Goal: Task Accomplishment & Management: Complete application form

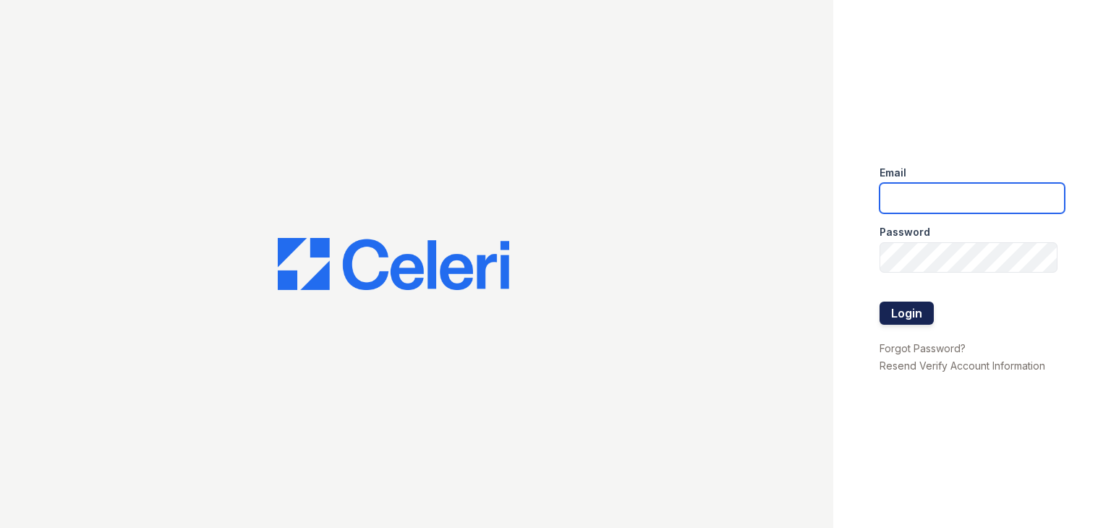
type input "[DOMAIN_NAME][EMAIL_ADDRESS][DOMAIN_NAME]"
click at [903, 313] on button "Login" at bounding box center [907, 313] width 54 height 23
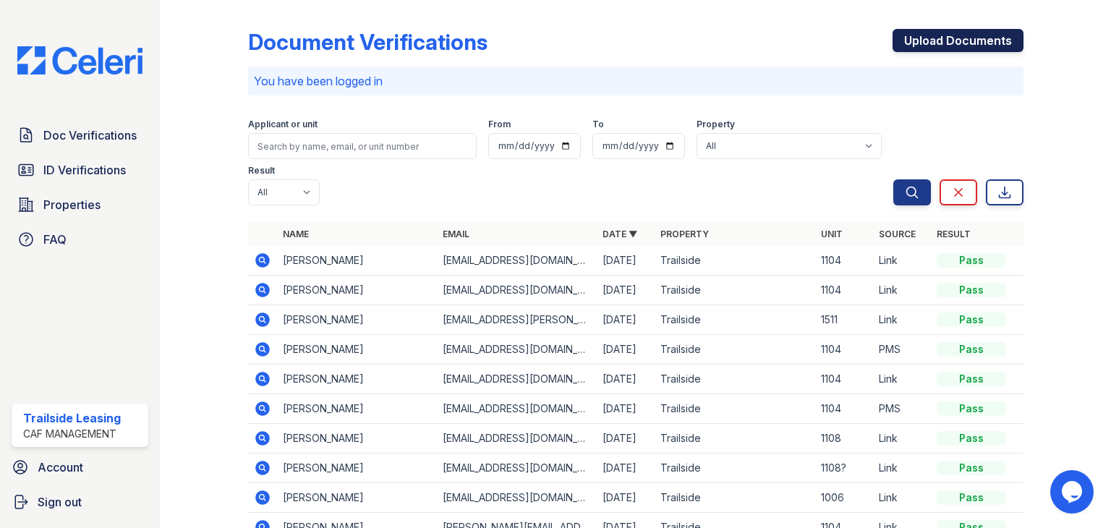
click at [924, 44] on link "Upload Documents" at bounding box center [958, 40] width 131 height 23
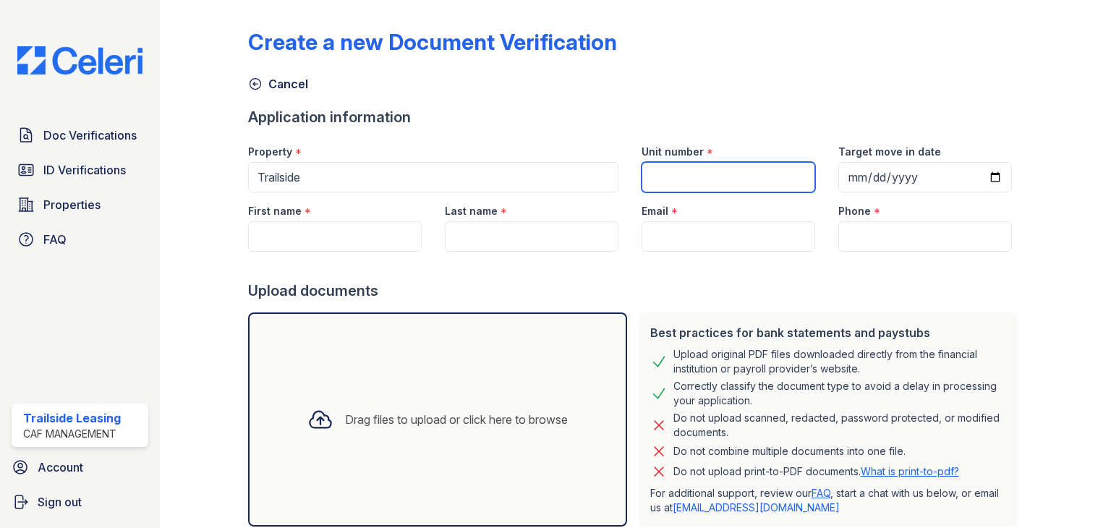
click at [674, 179] on input "Unit number" at bounding box center [729, 177] width 174 height 30
type input "824"
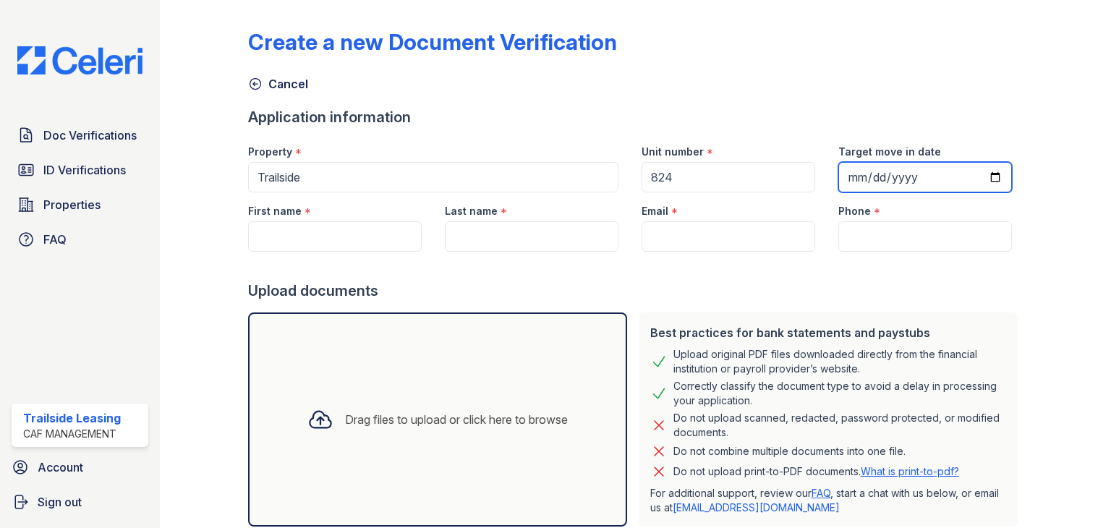
click at [983, 178] on input "Target move in date" at bounding box center [925, 177] width 174 height 30
type input "[DATE]"
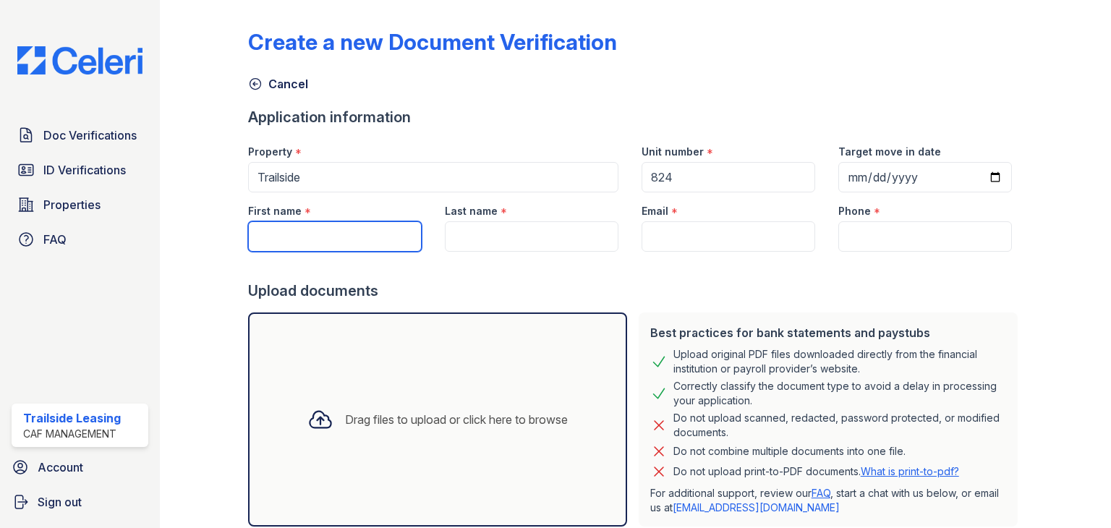
click at [363, 228] on input "First name" at bounding box center [335, 236] width 174 height 30
type input "[PERSON_NAME]"
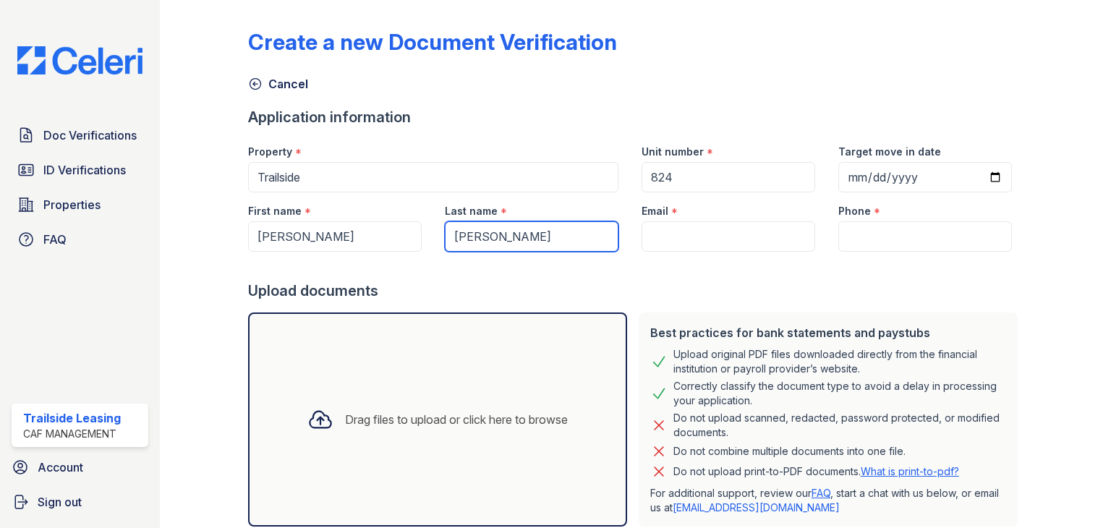
type input "[PERSON_NAME]"
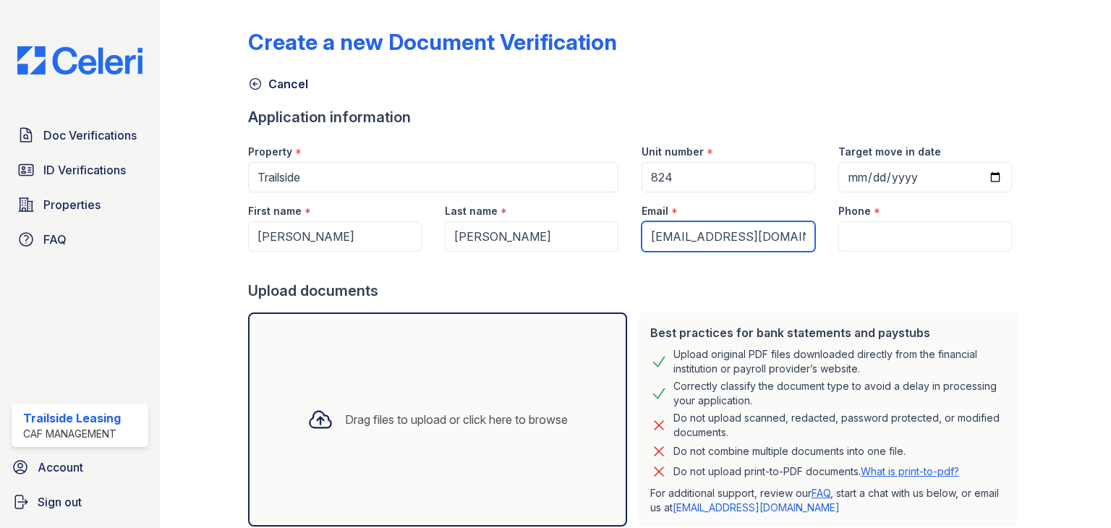
scroll to position [0, 3]
type input "[EMAIL_ADDRESS][DOMAIN_NAME]"
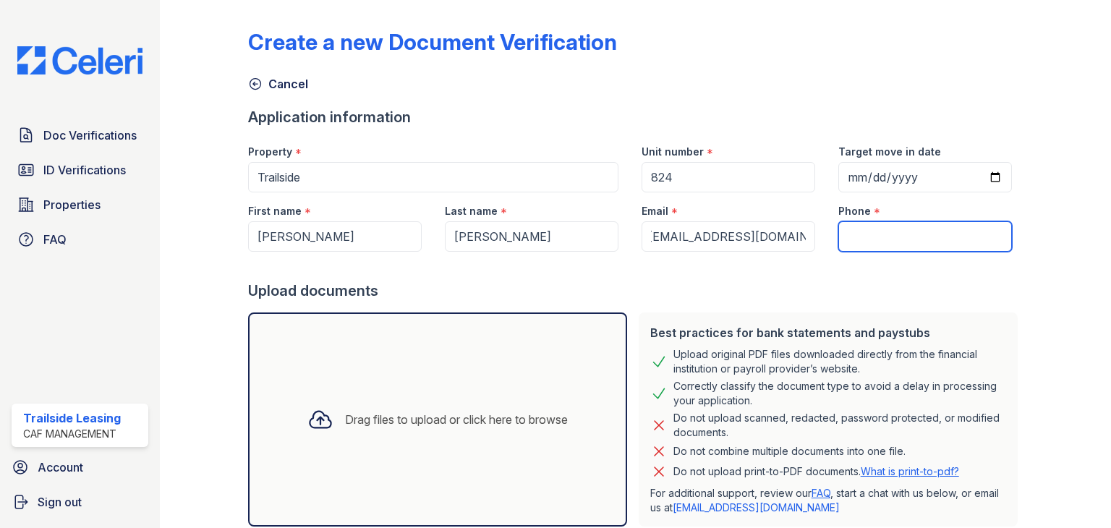
click at [905, 235] on input "Phone" at bounding box center [925, 236] width 174 height 30
click at [694, 255] on div at bounding box center [635, 266] width 775 height 29
click at [859, 235] on input "2103559604" at bounding box center [925, 236] width 174 height 30
type input "[PHONE_NUMBER]"
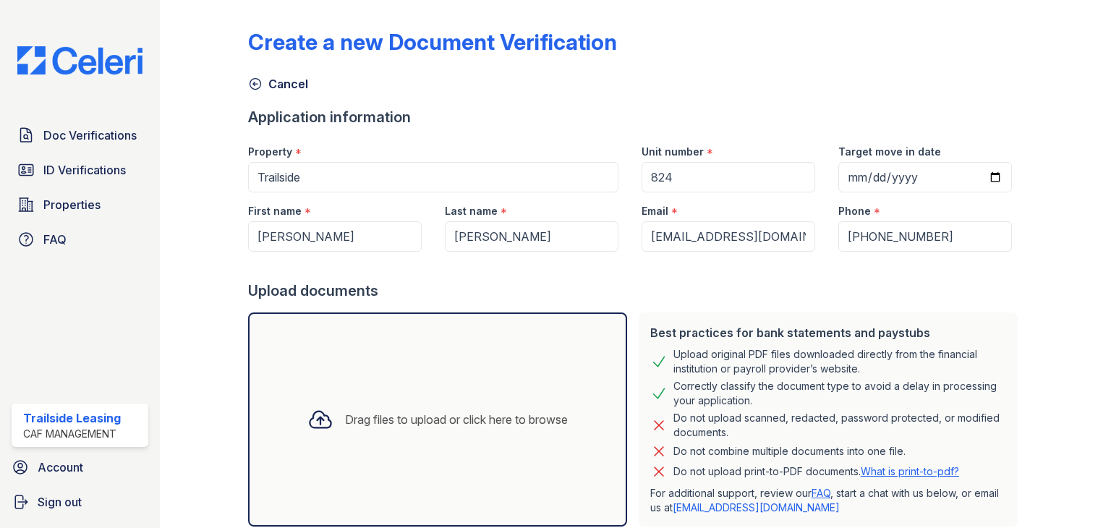
click at [491, 396] on div "Drag files to upload or click here to browse" at bounding box center [438, 419] width 284 height 49
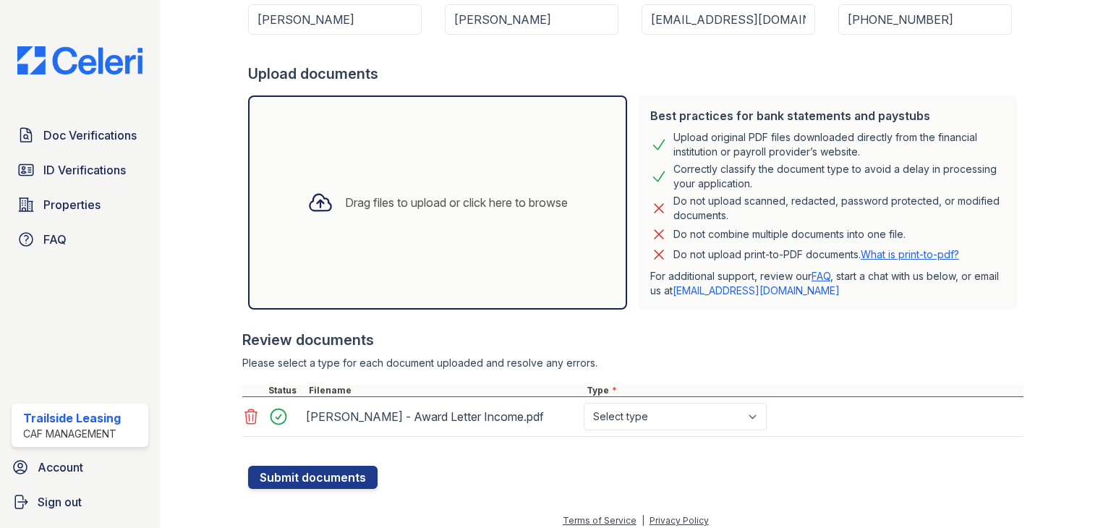
scroll to position [226, 0]
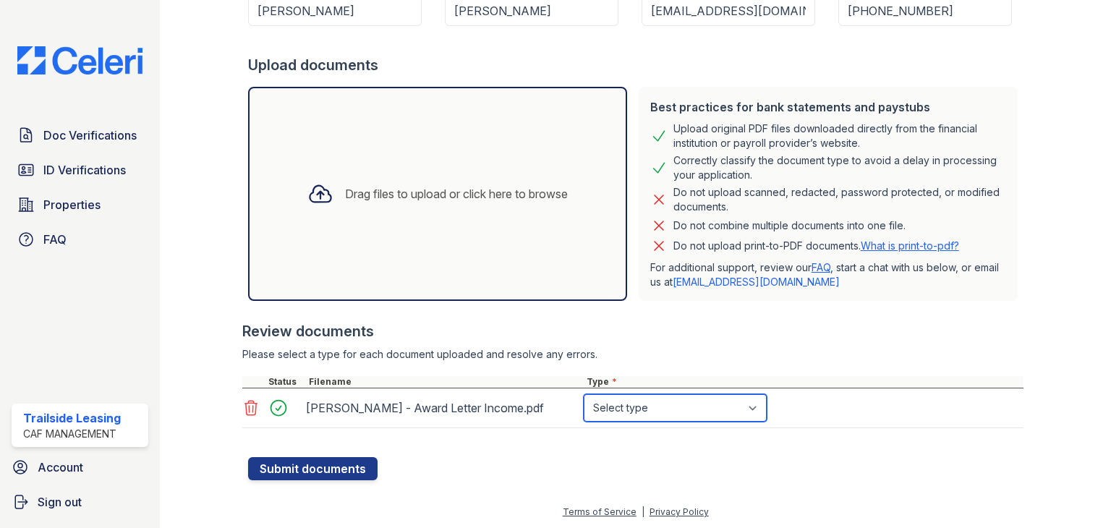
click at [732, 414] on select "Select type Paystub Bank Statement Offer Letter Tax Documents Benefit Award Let…" at bounding box center [675, 407] width 183 height 27
select select "benefit_award_letter"
click at [584, 394] on select "Select type Paystub Bank Statement Offer Letter Tax Documents Benefit Award Let…" at bounding box center [675, 407] width 183 height 27
click at [327, 453] on div at bounding box center [635, 450] width 775 height 14
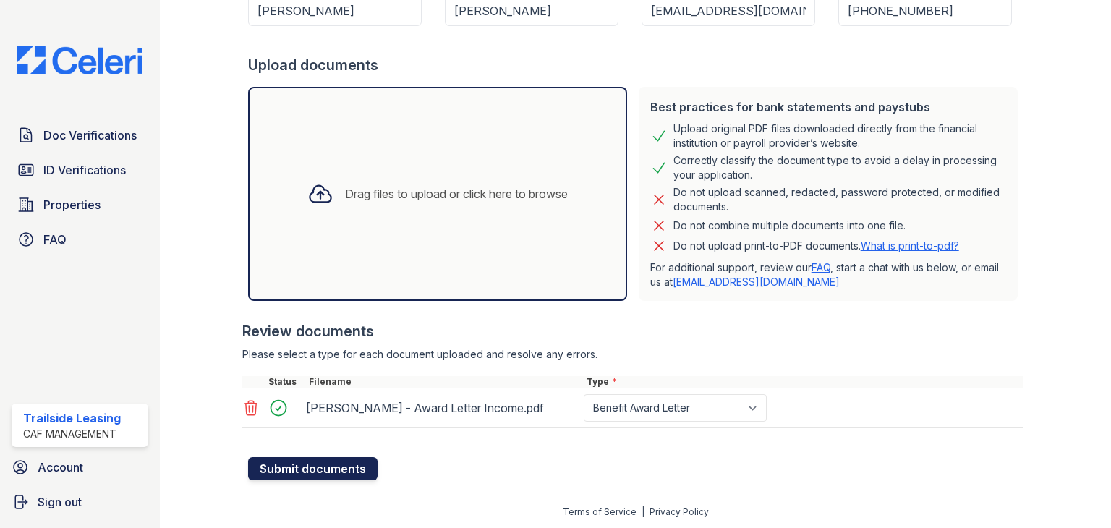
click at [323, 465] on button "Submit documents" at bounding box center [312, 468] width 129 height 23
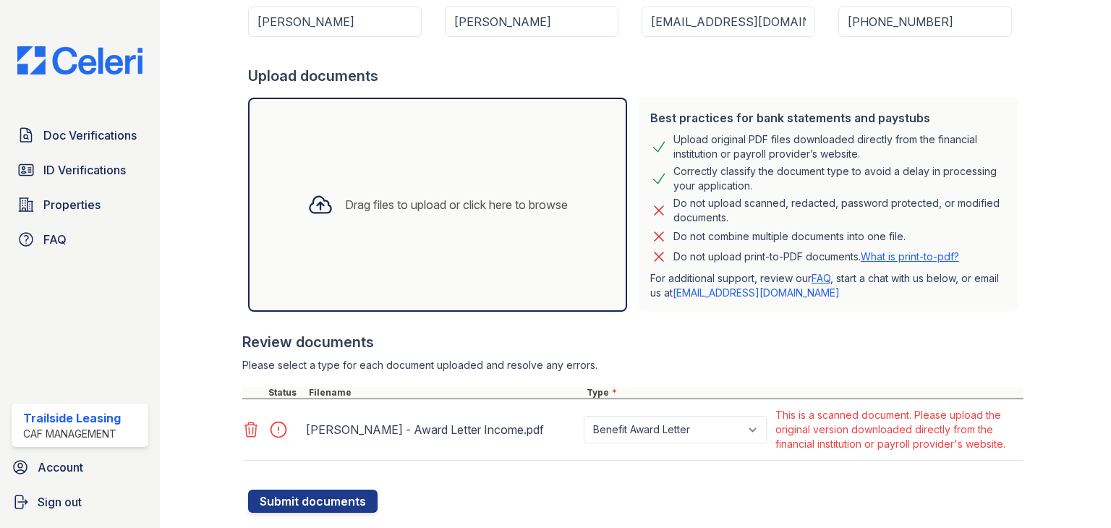
scroll to position [289, 0]
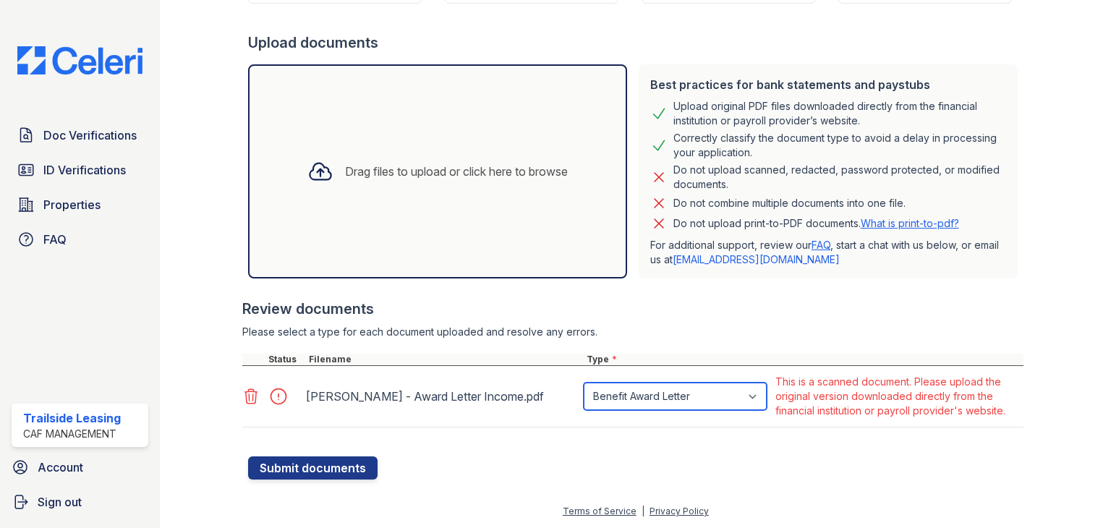
click at [752, 397] on select "Paystub Bank Statement Offer Letter Tax Documents Benefit Award Letter Investme…" at bounding box center [675, 396] width 183 height 27
select select "other"
click at [584, 383] on select "Paystub Bank Statement Offer Letter Tax Documents Benefit Award Letter Investme…" at bounding box center [675, 396] width 183 height 27
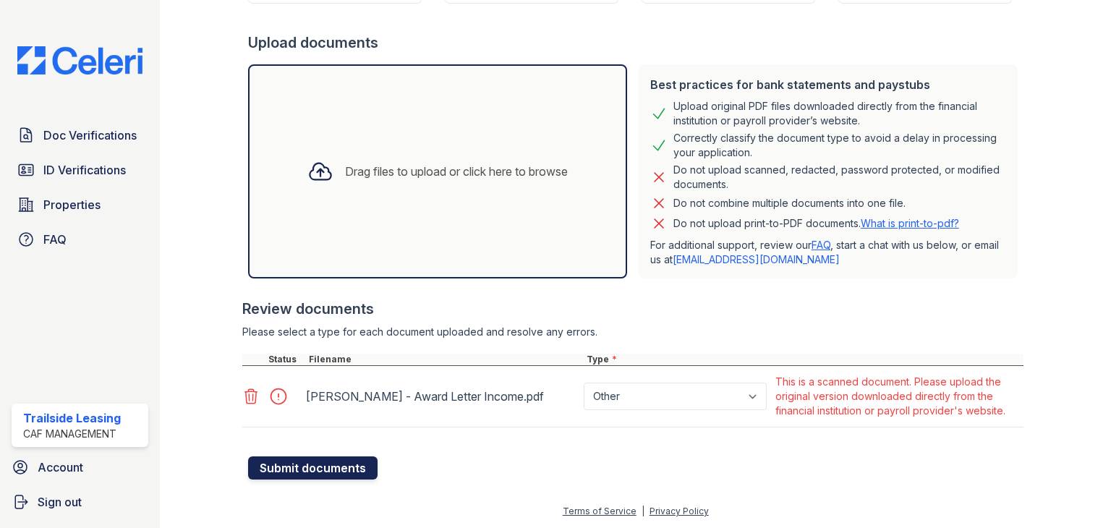
click at [313, 461] on button "Submit documents" at bounding box center [312, 467] width 129 height 23
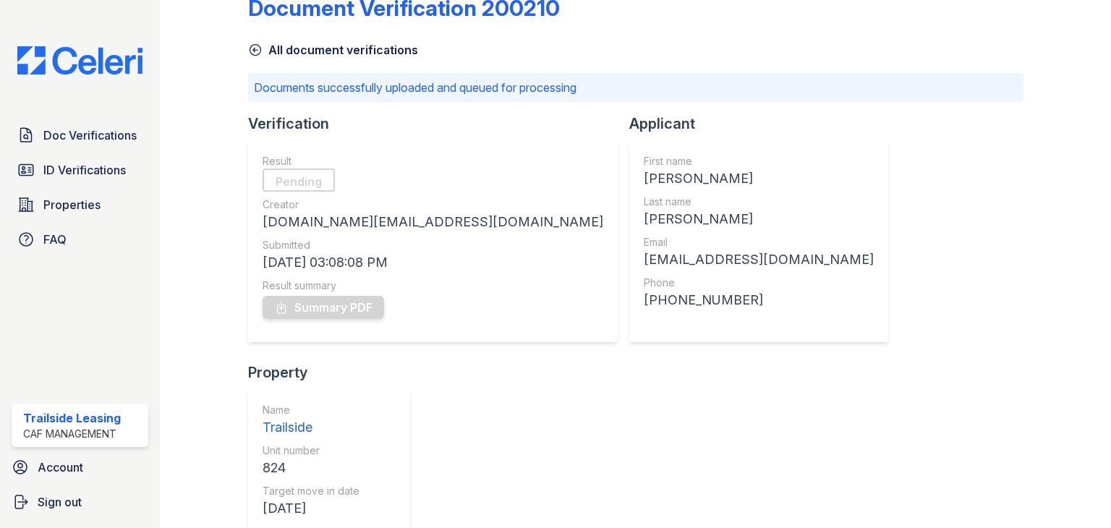
scroll to position [51, 0]
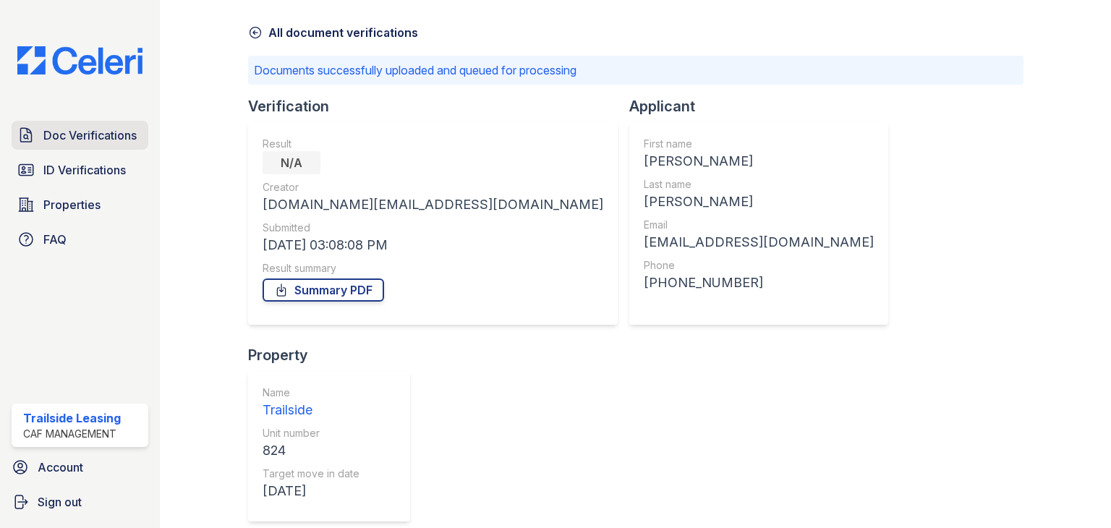
click at [81, 128] on span "Doc Verifications" at bounding box center [89, 135] width 93 height 17
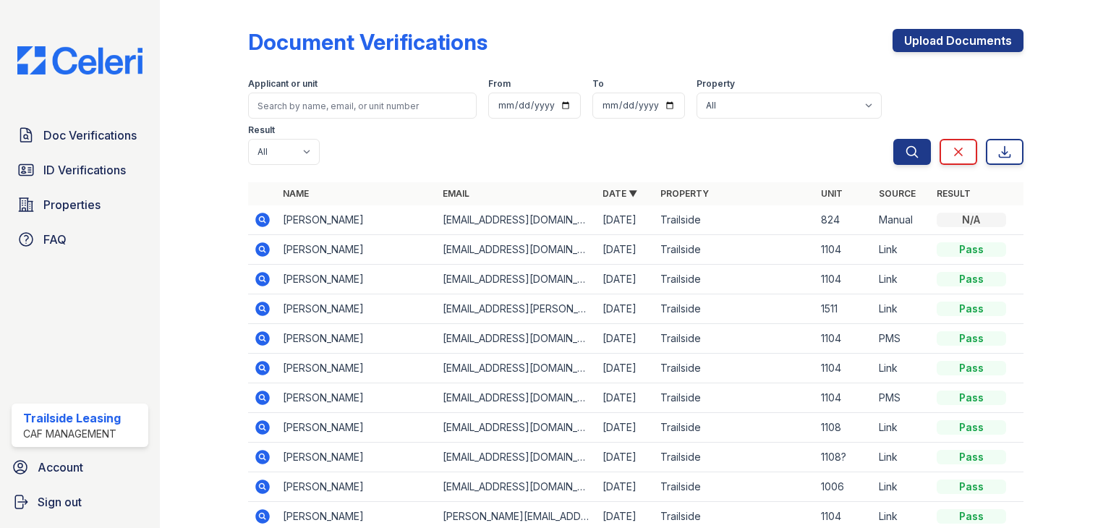
click at [261, 220] on icon at bounding box center [262, 219] width 4 height 4
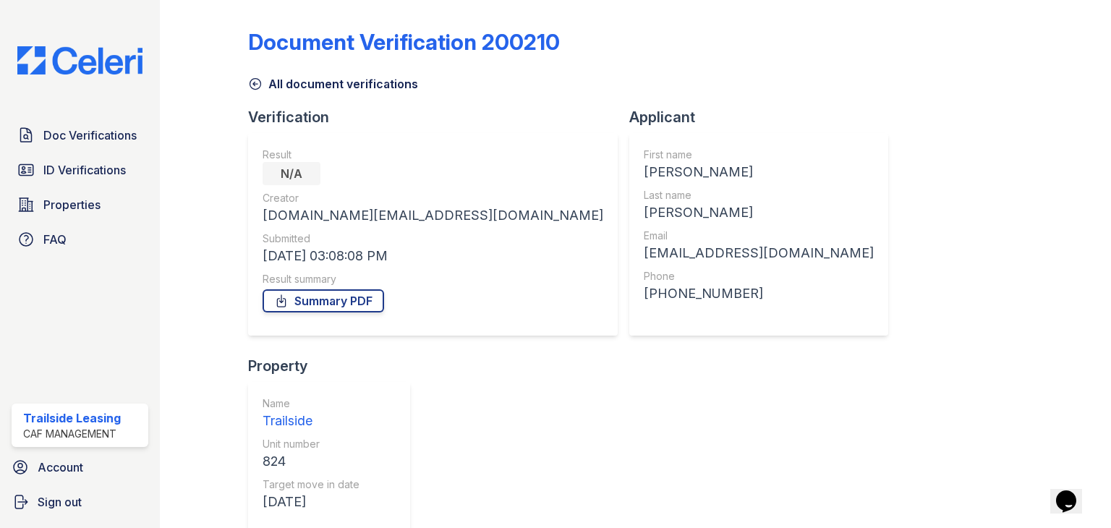
scroll to position [11, 0]
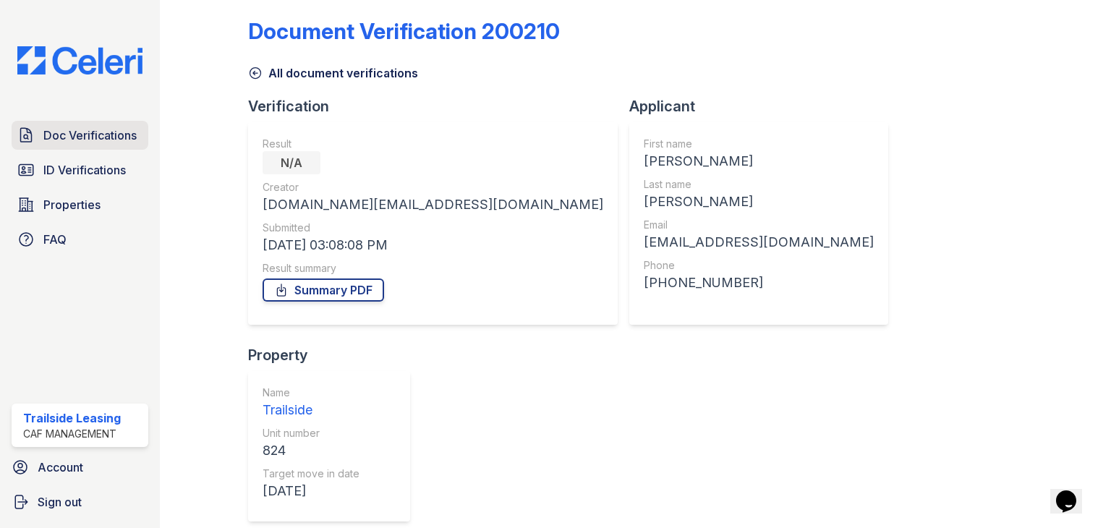
click at [90, 133] on span "Doc Verifications" at bounding box center [89, 135] width 93 height 17
